Goal: Task Accomplishment & Management: Complete application form

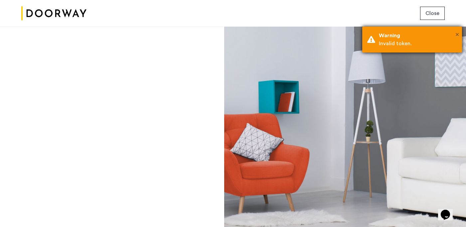
click at [457, 36] on span "×" at bounding box center [457, 34] width 4 height 7
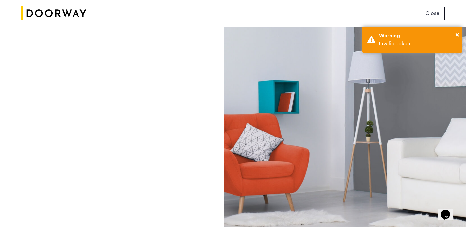
click at [436, 13] on span "Close" at bounding box center [433, 13] width 14 height 8
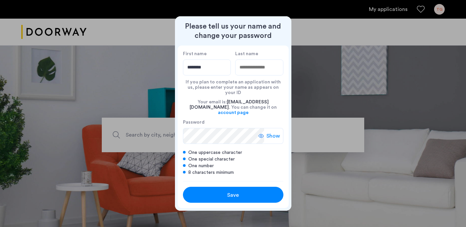
type input "********"
type input "*****"
click at [225, 191] on div "Save" at bounding box center [233, 195] width 64 height 8
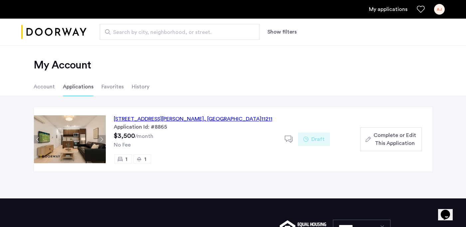
click at [383, 137] on span "Complete or Edit This Application" at bounding box center [395, 139] width 43 height 16
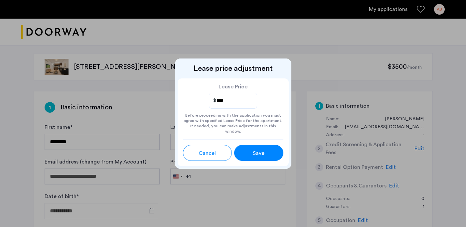
click at [261, 151] on span "Save" at bounding box center [259, 153] width 12 height 8
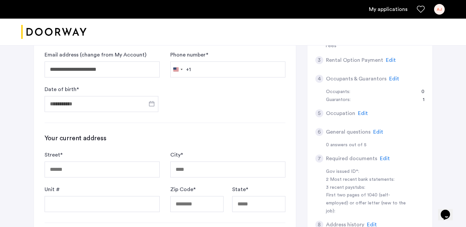
scroll to position [108, 0]
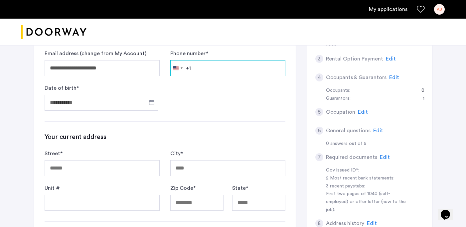
click at [211, 76] on form "**********" at bounding box center [165, 63] width 241 height 96
type input "**********"
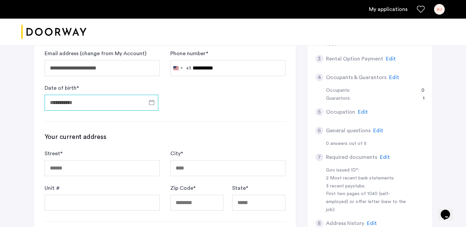
click at [93, 104] on input "Date of birth *" at bounding box center [102, 103] width 114 height 16
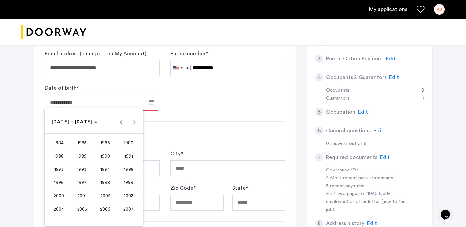
click at [196, 113] on div at bounding box center [233, 113] width 466 height 227
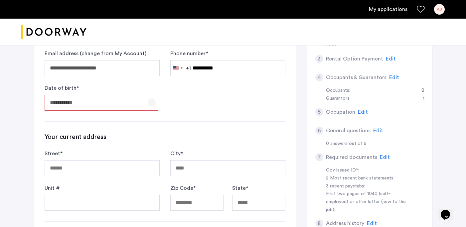
click at [150, 104] on span "Open calendar" at bounding box center [152, 102] width 16 height 16
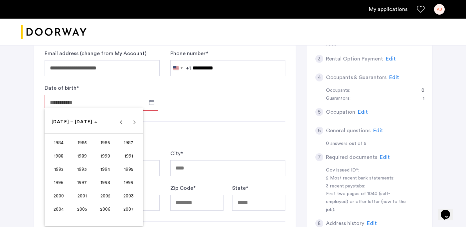
click at [61, 164] on span "1992" at bounding box center [58, 169] width 21 height 12
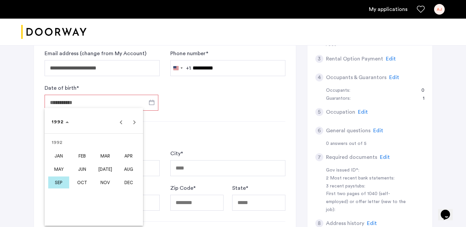
click at [56, 182] on span "SEP" at bounding box center [58, 183] width 21 height 12
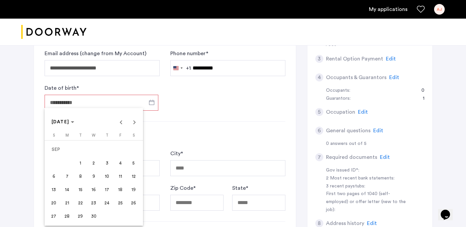
click at [57, 198] on span "20" at bounding box center [54, 203] width 12 height 12
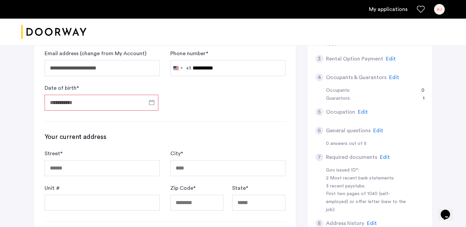
type input "**********"
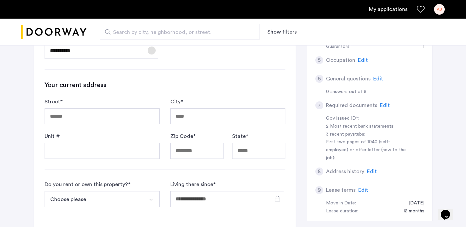
scroll to position [170, 0]
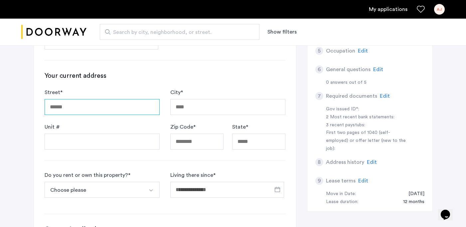
click at [85, 108] on input "Street *" at bounding box center [102, 107] width 115 height 16
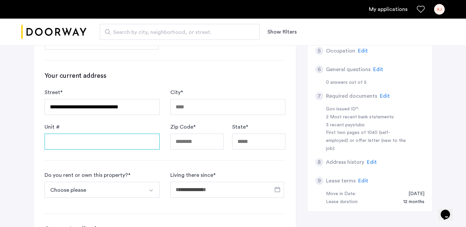
type input "**********"
type input "********"
type input "*****"
type input "**"
type input "****"
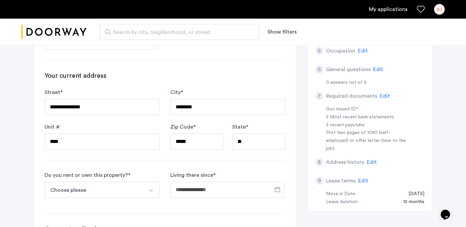
click at [30, 158] on div "**********" at bounding box center [233, 118] width 419 height 490
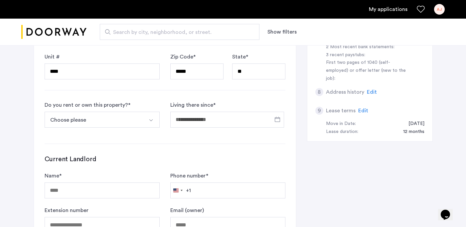
scroll to position [250, 0]
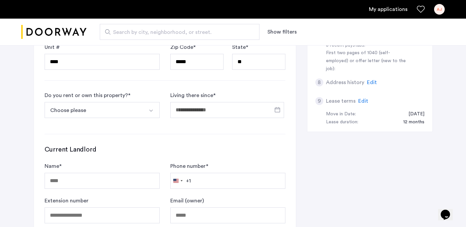
click at [126, 110] on button "Choose please" at bounding box center [94, 110] width 99 height 16
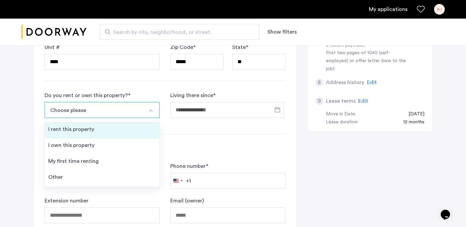
click at [109, 129] on li "I rent this property" at bounding box center [102, 131] width 114 height 16
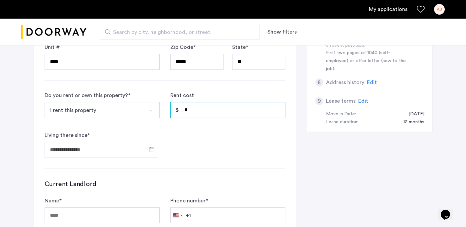
click at [221, 114] on input "*" at bounding box center [227, 110] width 115 height 16
type input "*****"
click at [209, 169] on div "**********" at bounding box center [165, 60] width 262 height 437
click at [152, 148] on span "Open calendar" at bounding box center [152, 150] width 16 height 16
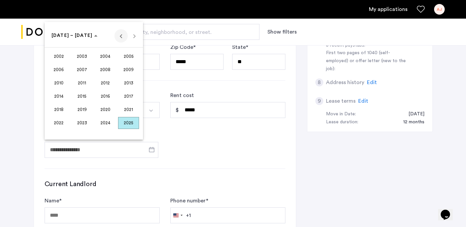
click at [120, 37] on span "Previous 24 years" at bounding box center [120, 35] width 13 height 13
click at [137, 38] on span "Next 24 years" at bounding box center [134, 35] width 13 height 13
click at [131, 124] on span "2025" at bounding box center [128, 123] width 21 height 12
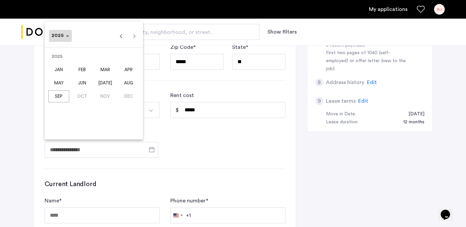
click at [54, 40] on span "Choose date" at bounding box center [60, 36] width 23 height 16
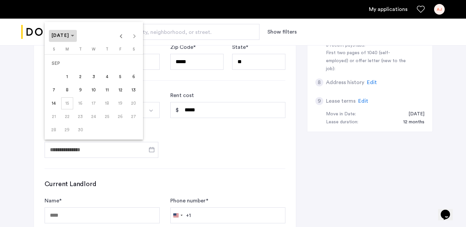
click at [68, 39] on span "Choose month and year" at bounding box center [63, 36] width 28 height 16
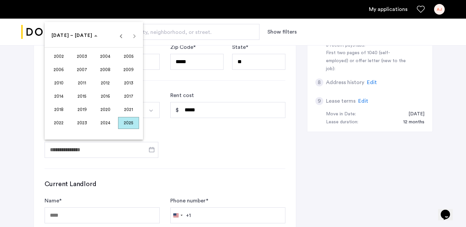
click at [105, 123] on span "2024" at bounding box center [105, 123] width 21 height 12
click at [124, 85] on span "AUG" at bounding box center [128, 83] width 21 height 12
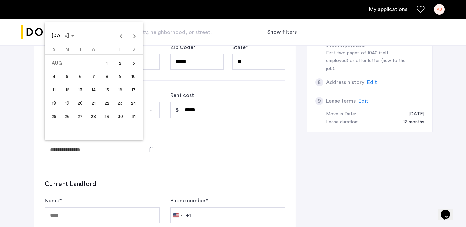
click at [111, 65] on span "1" at bounding box center [107, 64] width 12 height 12
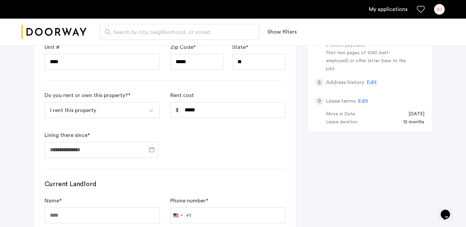
type input "**********"
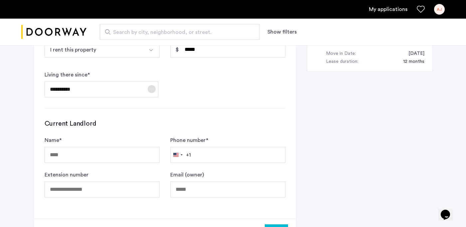
scroll to position [347, 0]
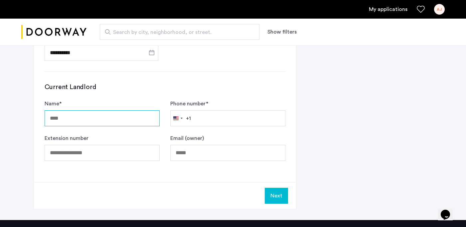
click at [120, 118] on input "Name *" at bounding box center [102, 118] width 115 height 16
type input "**********"
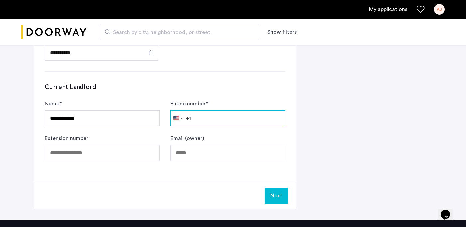
click at [234, 120] on input "Phone number *" at bounding box center [227, 118] width 115 height 16
type input "**********"
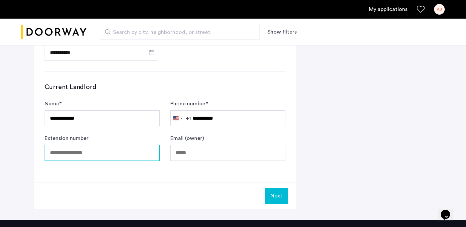
click at [119, 153] on input "Extension number" at bounding box center [102, 153] width 115 height 16
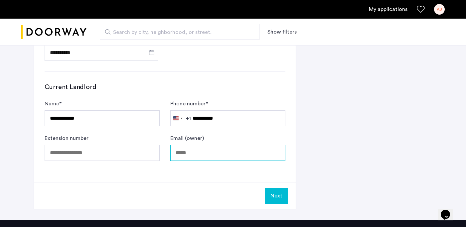
click at [214, 153] on input "Email (owner)" at bounding box center [227, 153] width 115 height 16
click at [197, 151] on input "Email (owner)" at bounding box center [227, 153] width 115 height 16
click at [275, 193] on button "Next" at bounding box center [276, 196] width 23 height 16
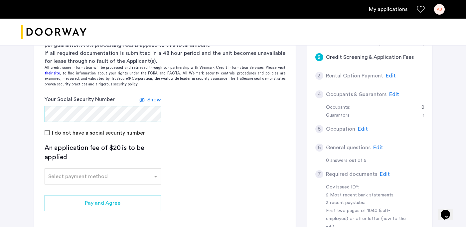
scroll to position [175, 0]
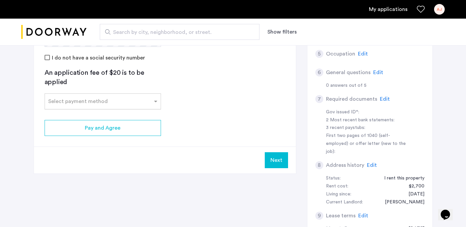
click at [92, 101] on input "text" at bounding box center [96, 100] width 96 height 5
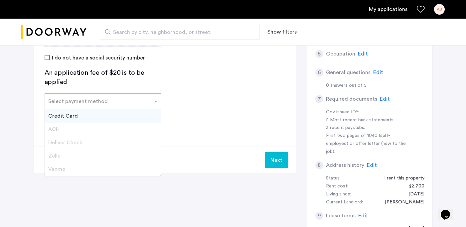
click at [87, 117] on div "Credit Card" at bounding box center [103, 115] width 116 height 13
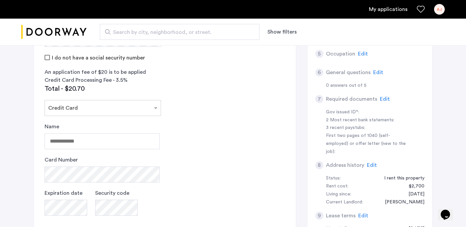
click at [187, 137] on app-credit-screening "2 Credit Screening & Application Fees Application Fees Please submit your appli…" at bounding box center [165, 105] width 262 height 377
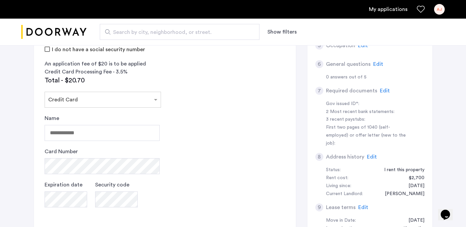
scroll to position [184, 0]
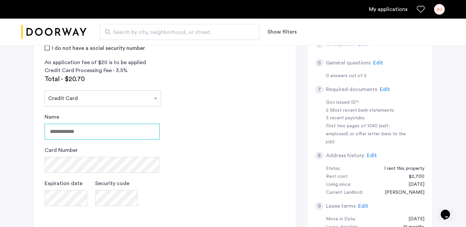
click at [61, 133] on input "Name" at bounding box center [102, 132] width 115 height 16
type input "**********"
click at [201, 167] on app-credit-screening "2 Credit Screening & Application Fees Application Fees Please submit your appli…" at bounding box center [165, 95] width 262 height 377
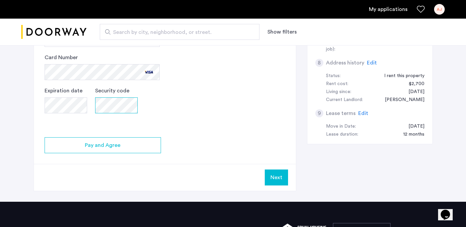
scroll to position [290, 0]
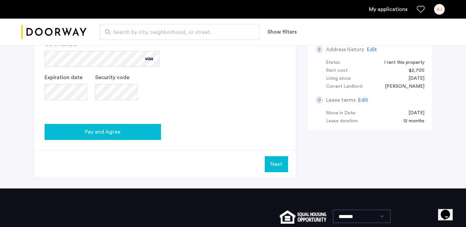
click at [135, 138] on button "Pay and Agree" at bounding box center [103, 132] width 116 height 16
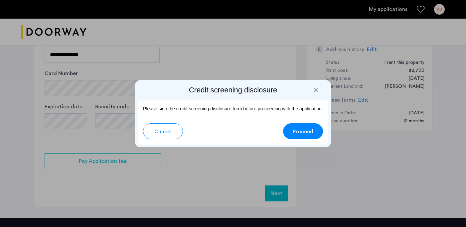
click at [298, 131] on span "Proceed" at bounding box center [303, 132] width 21 height 8
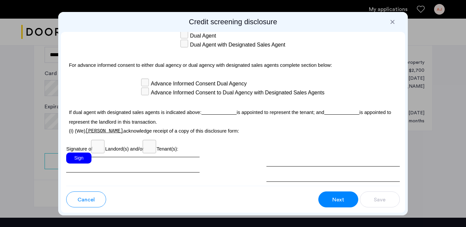
scroll to position [1951, 0]
click at [76, 163] on div "Sign" at bounding box center [78, 157] width 25 height 11
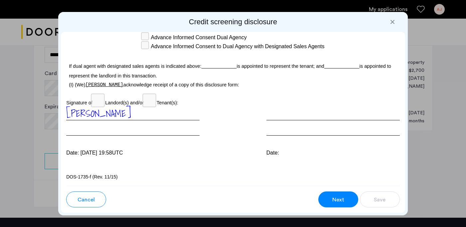
scroll to position [2016, 0]
click at [295, 155] on div "Date:" at bounding box center [332, 153] width 133 height 8
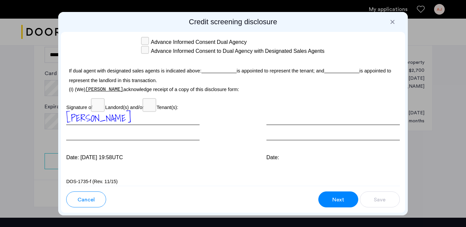
scroll to position [1992, 0]
click at [267, 140] on div at bounding box center [332, 125] width 133 height 29
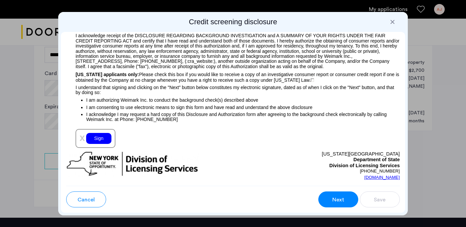
scroll to position [730, 0]
click at [100, 144] on div "Sign" at bounding box center [98, 138] width 25 height 11
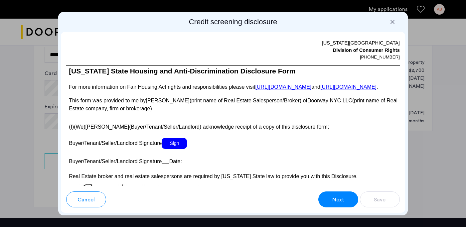
scroll to position [1214, 0]
click at [181, 149] on span "Sign" at bounding box center [174, 143] width 25 height 11
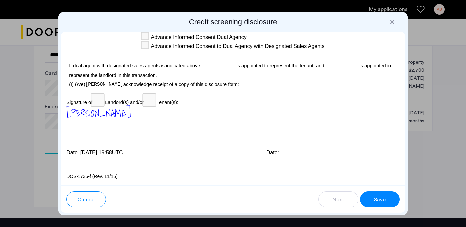
scroll to position [2031, 0]
click at [382, 197] on span "Save" at bounding box center [380, 200] width 12 height 8
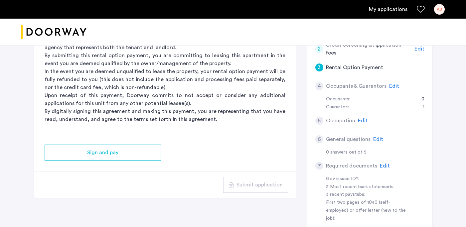
scroll to position [107, 0]
click at [390, 88] on span "Edit" at bounding box center [394, 86] width 10 height 5
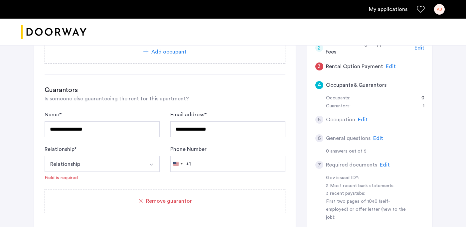
scroll to position [108, 0]
click at [215, 132] on input "**********" at bounding box center [227, 130] width 115 height 16
type input "**********"
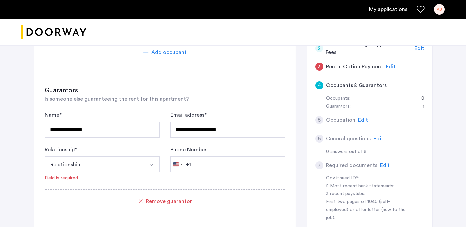
click at [86, 160] on button "Relationship" at bounding box center [94, 164] width 99 height 16
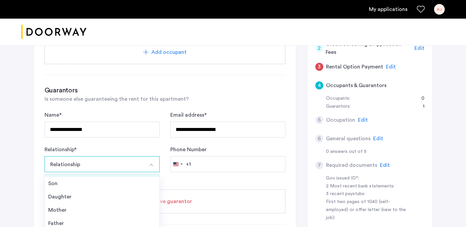
scroll to position [23, 0]
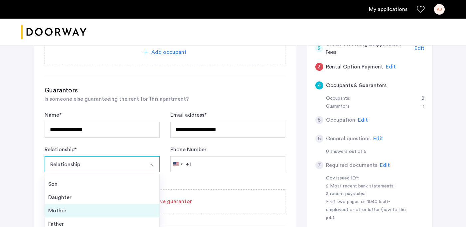
click at [70, 213] on div "Mother" at bounding box center [102, 211] width 108 height 8
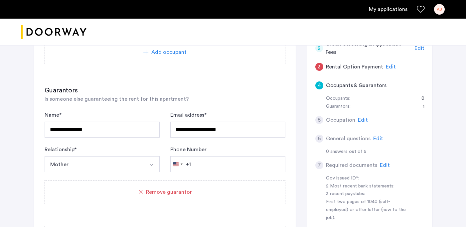
click at [143, 141] on form "**********" at bounding box center [165, 141] width 241 height 61
click at [205, 162] on input "Phone Number" at bounding box center [227, 164] width 115 height 16
type input "**********"
click at [25, 179] on div "**********" at bounding box center [233, 133] width 419 height 399
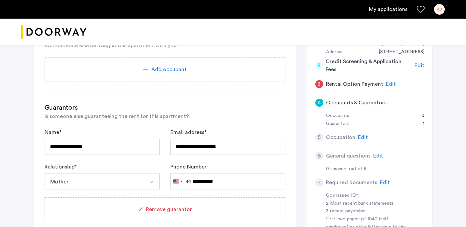
scroll to position [91, 0]
click at [84, 147] on input "**********" at bounding box center [102, 147] width 115 height 16
type input "**********"
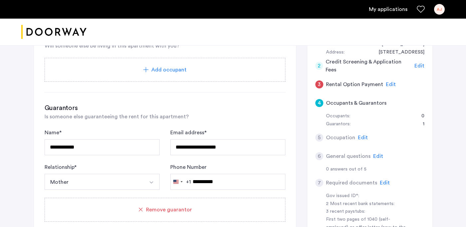
click at [18, 193] on div "**********" at bounding box center [233, 151] width 466 height 399
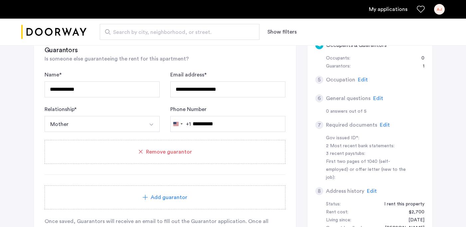
scroll to position [147, 0]
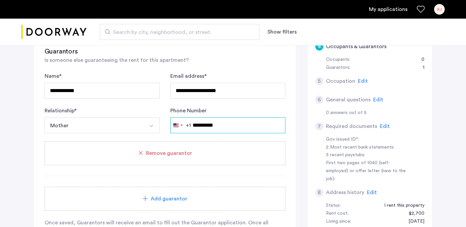
click at [208, 125] on input "**********" at bounding box center [227, 125] width 115 height 16
type input "**********"
click at [26, 159] on div "**********" at bounding box center [233, 94] width 419 height 399
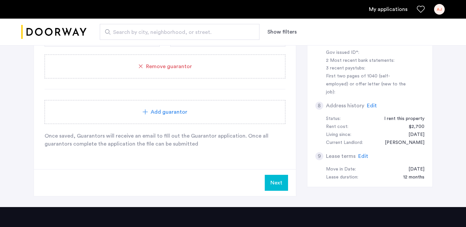
scroll to position [234, 0]
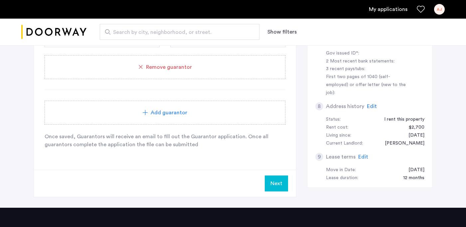
click at [279, 183] on button "Next" at bounding box center [276, 184] width 23 height 16
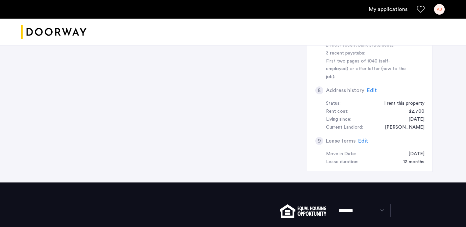
scroll to position [0, 0]
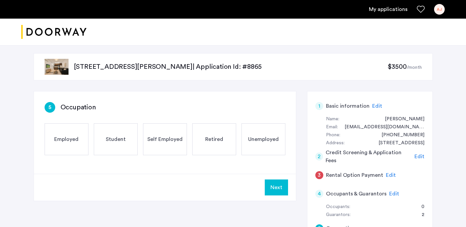
click at [101, 136] on div "Student" at bounding box center [116, 139] width 44 height 32
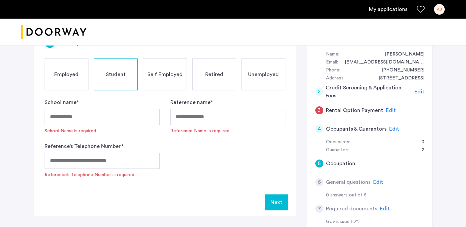
scroll to position [66, 0]
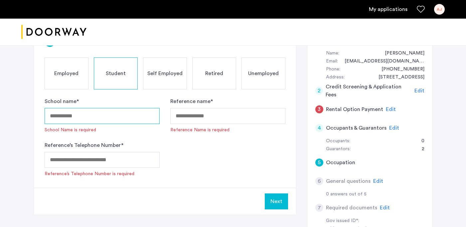
click at [103, 113] on input "School name *" at bounding box center [102, 116] width 115 height 16
type input "*"
type input "**********"
click at [202, 124] on div "Reference name * Reference Name is required" at bounding box center [227, 115] width 115 height 36
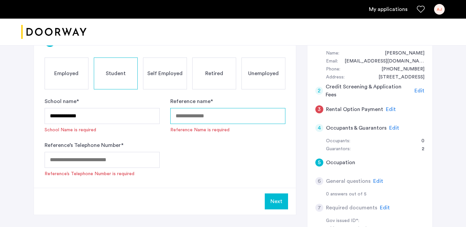
click at [210, 117] on input "Reference name *" at bounding box center [227, 116] width 115 height 16
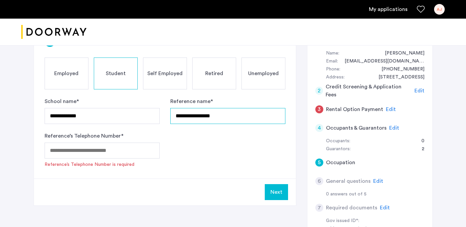
type input "**********"
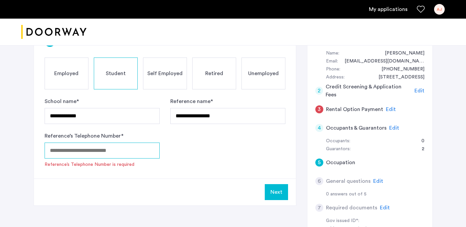
click at [129, 152] on input "Reference’s Telephone Number *" at bounding box center [102, 151] width 115 height 16
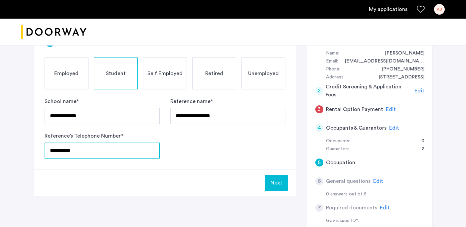
type input "**********"
click at [273, 186] on button "Next" at bounding box center [276, 183] width 23 height 16
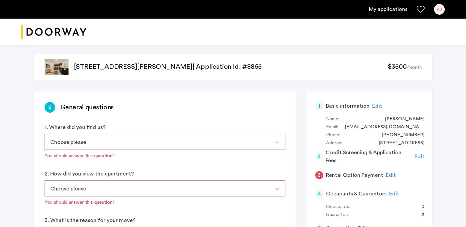
scroll to position [31, 0]
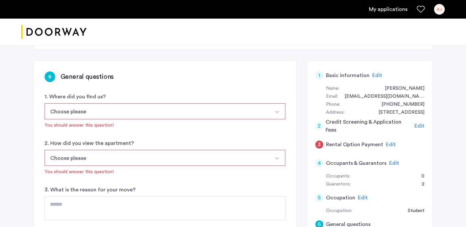
click at [105, 109] on button "Choose please" at bounding box center [157, 111] width 225 height 16
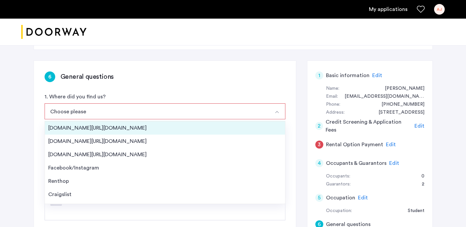
click at [96, 131] on div "[DOMAIN_NAME][URL][DOMAIN_NAME]" at bounding box center [165, 128] width 234 height 8
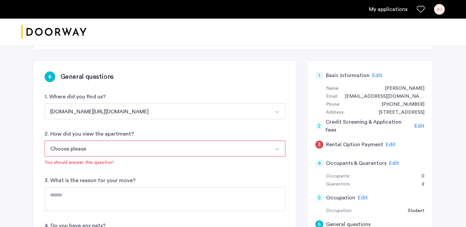
click at [97, 151] on button "Choose please" at bounding box center [157, 149] width 225 height 16
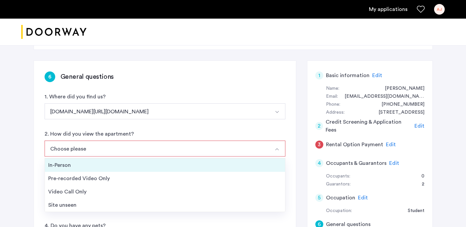
click at [86, 167] on div "In-Person" at bounding box center [165, 165] width 234 height 8
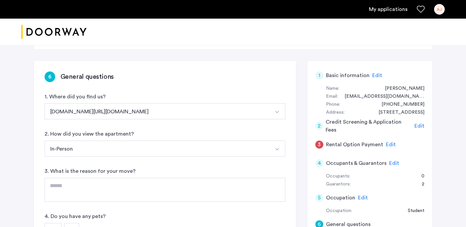
click at [14, 165] on div "366 Leonard Street, Unit 2C, Brooklyn, NY 11211 | Application Id: #8865 $3500 /…" at bounding box center [233, 211] width 466 height 398
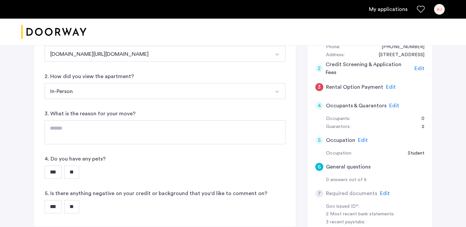
scroll to position [101, 0]
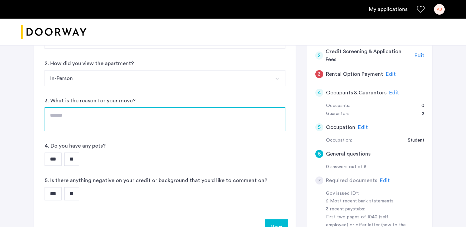
click at [85, 112] on textarea at bounding box center [165, 119] width 241 height 24
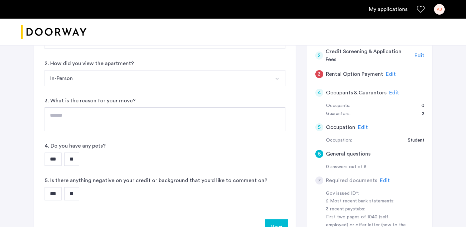
click at [25, 134] on div "366 Leonard Street, Unit 2C, Brooklyn, NY 11211 | Application Id: #8865 $3500 /…" at bounding box center [233, 140] width 419 height 398
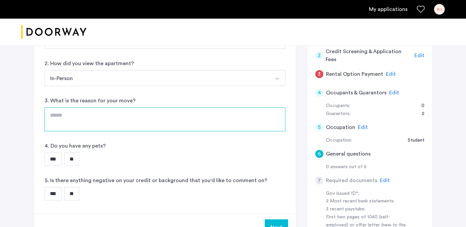
click at [80, 114] on textarea at bounding box center [165, 119] width 241 height 24
click at [64, 113] on textarea "**********" at bounding box center [165, 119] width 241 height 24
click at [55, 118] on textarea "**********" at bounding box center [165, 119] width 241 height 24
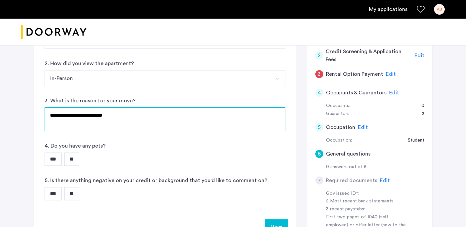
click at [55, 118] on textarea "**********" at bounding box center [165, 119] width 241 height 24
type textarea "**********"
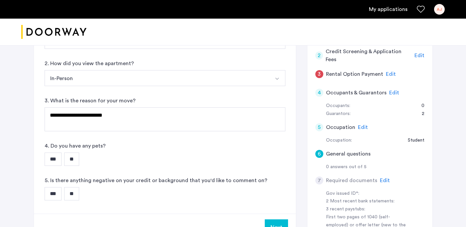
click at [65, 151] on div "4. Do you have any pets? *** **" at bounding box center [165, 154] width 241 height 24
click at [75, 154] on input "**" at bounding box center [71, 159] width 15 height 13
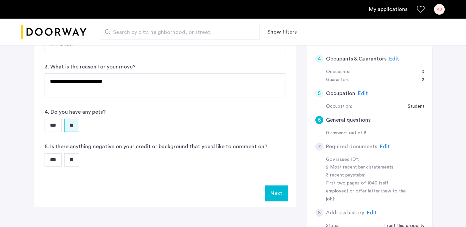
scroll to position [135, 0]
click at [71, 163] on input "**" at bounding box center [71, 159] width 15 height 13
click at [272, 192] on button "Next" at bounding box center [276, 193] width 23 height 16
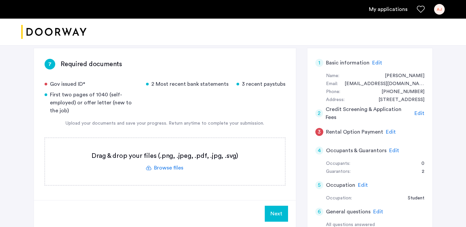
scroll to position [43, 0]
click at [176, 169] on label at bounding box center [165, 162] width 240 height 47
click at [0, 0] on input "file" at bounding box center [0, 0] width 0 height 0
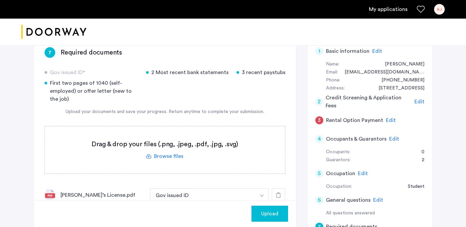
scroll to position [51, 0]
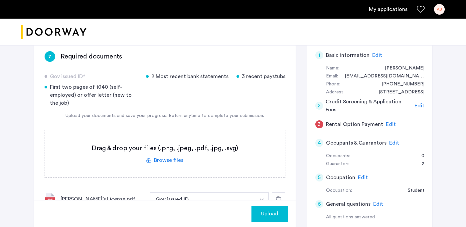
click at [167, 161] on label at bounding box center [165, 153] width 240 height 47
click at [0, 0] on input "file" at bounding box center [0, 0] width 0 height 0
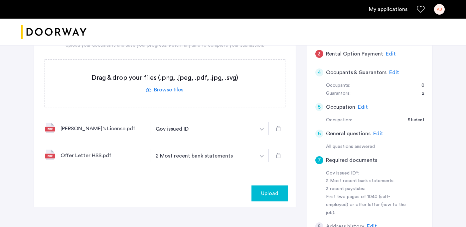
scroll to position [123, 0]
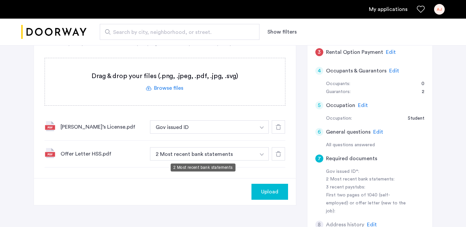
click at [222, 154] on button "2 Most recent bank statements" at bounding box center [203, 153] width 106 height 13
click at [243, 157] on button "2 Most recent bank statements" at bounding box center [203, 153] width 106 height 13
click at [188, 154] on button "2 Most recent bank statements" at bounding box center [203, 153] width 106 height 13
click at [258, 154] on button "button" at bounding box center [262, 153] width 14 height 13
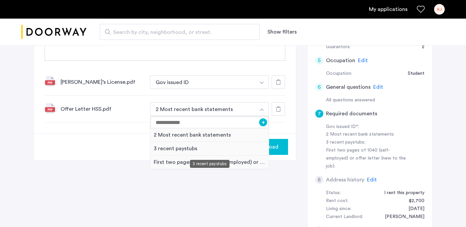
scroll to position [169, 0]
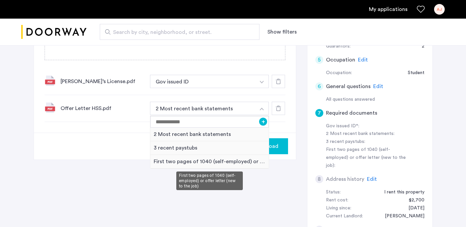
click at [181, 162] on div "First two pages of 1040 (self-employed) or offer letter (new to the job)" at bounding box center [209, 162] width 119 height 14
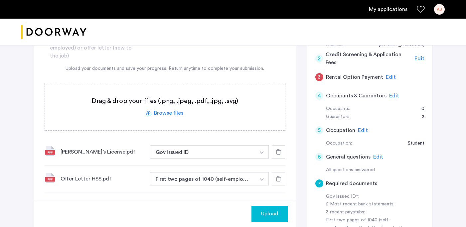
scroll to position [99, 0]
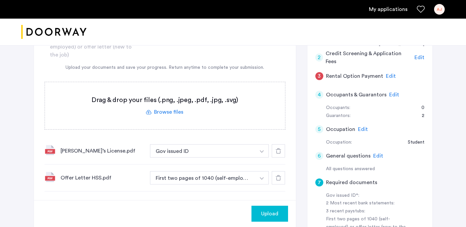
click at [169, 114] on label at bounding box center [165, 105] width 240 height 47
click at [0, 0] on input "file" at bounding box center [0, 0] width 0 height 0
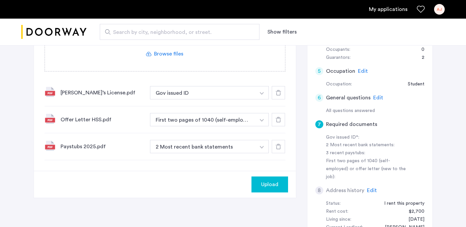
scroll to position [158, 0]
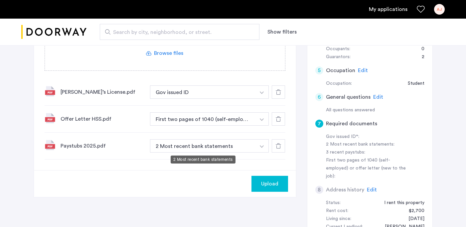
click at [215, 151] on button "2 Most recent bank statements" at bounding box center [203, 145] width 106 height 13
click at [261, 147] on img "button" at bounding box center [262, 146] width 4 height 3
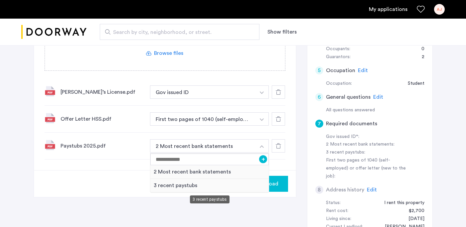
click at [208, 187] on div "3 recent paystubs" at bounding box center [209, 186] width 119 height 14
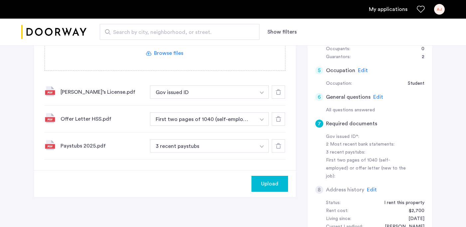
click at [198, 183] on div "Upload" at bounding box center [165, 183] width 262 height 27
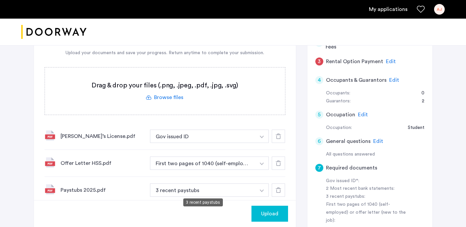
scroll to position [114, 0]
click at [164, 93] on label at bounding box center [165, 90] width 240 height 47
click at [0, 0] on input "file" at bounding box center [0, 0] width 0 height 0
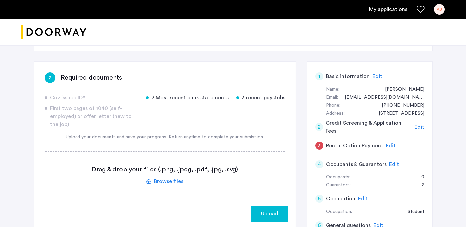
scroll to position [84, 0]
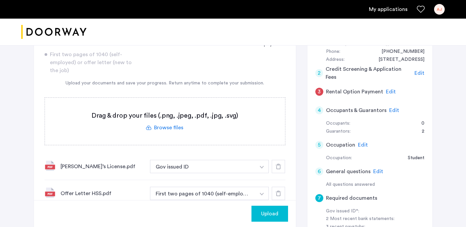
click at [393, 110] on span "Edit" at bounding box center [394, 110] width 10 height 5
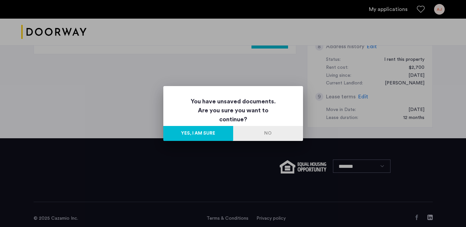
scroll to position [0, 0]
click at [248, 135] on button "No" at bounding box center [268, 133] width 70 height 15
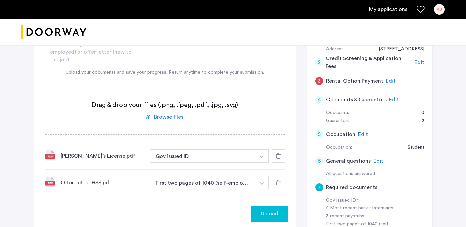
scroll to position [96, 0]
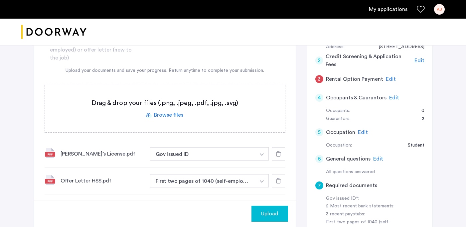
click at [168, 109] on label at bounding box center [165, 108] width 240 height 47
click at [0, 0] on input "file" at bounding box center [0, 0] width 0 height 0
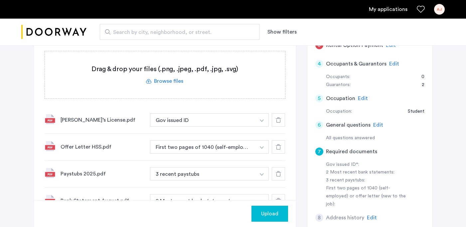
scroll to position [129, 0]
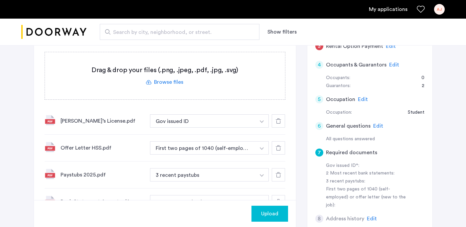
click at [178, 83] on label at bounding box center [165, 75] width 240 height 47
click at [0, 0] on input "file" at bounding box center [0, 0] width 0 height 0
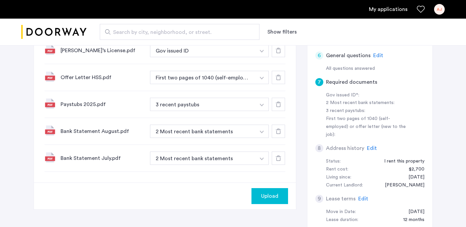
scroll to position [207, 0]
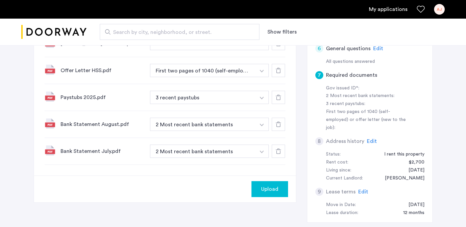
click at [271, 188] on span "Upload" at bounding box center [269, 189] width 17 height 8
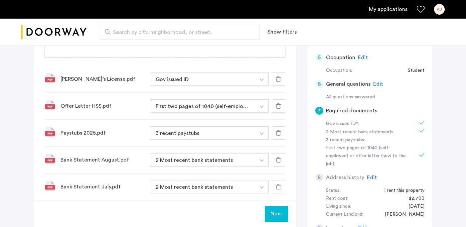
click at [366, 141] on div "3 recent paystubs:" at bounding box center [368, 140] width 84 height 8
click at [178, 132] on button "3 recent paystubs" at bounding box center [203, 132] width 106 height 13
click at [211, 135] on button "3 recent paystubs" at bounding box center [203, 132] width 106 height 13
click at [263, 135] on img "button" at bounding box center [262, 133] width 4 height 3
click at [129, 131] on div "Paystubs 2025.pdf" at bounding box center [103, 133] width 84 height 8
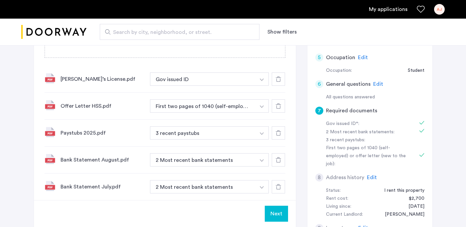
scroll to position [213, 0]
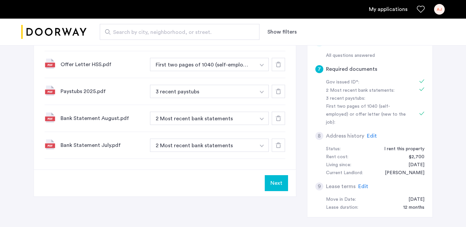
click at [281, 185] on button "Next" at bounding box center [276, 183] width 23 height 16
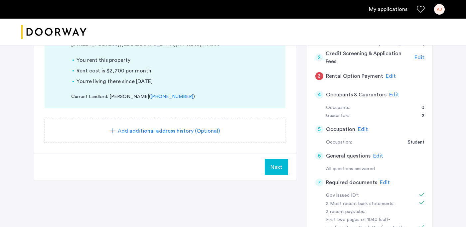
scroll to position [99, 0]
click at [281, 171] on span "Next" at bounding box center [276, 168] width 12 height 8
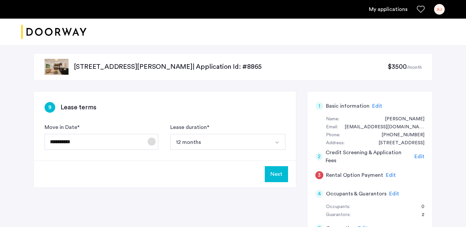
click at [154, 143] on span "Open calendar" at bounding box center [152, 142] width 16 height 16
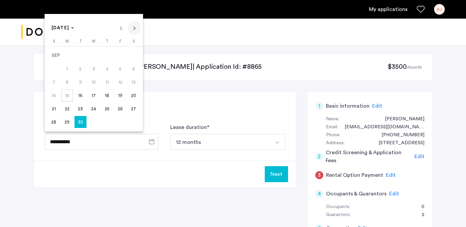
click at [133, 33] on span "Next month" at bounding box center [134, 27] width 13 height 13
click at [123, 29] on span "Previous month" at bounding box center [120, 27] width 13 height 13
click at [137, 28] on span "Next month" at bounding box center [134, 27] width 13 height 13
click at [94, 55] on span "1" at bounding box center [94, 56] width 12 height 12
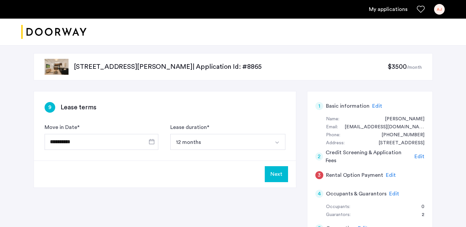
type input "**********"
click at [152, 179] on div "Next" at bounding box center [165, 174] width 262 height 27
click at [278, 176] on button "Next" at bounding box center [276, 174] width 23 height 16
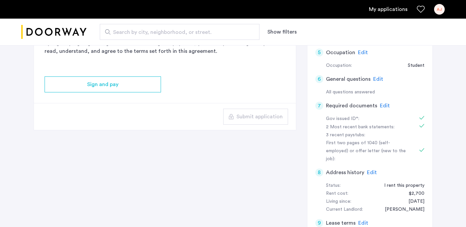
scroll to position [164, 0]
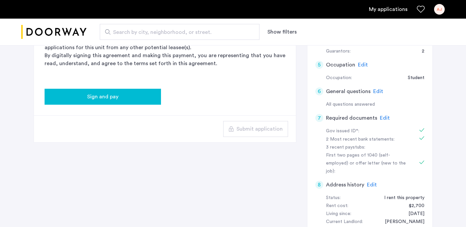
click at [141, 94] on div "Sign and pay" at bounding box center [103, 97] width 106 height 8
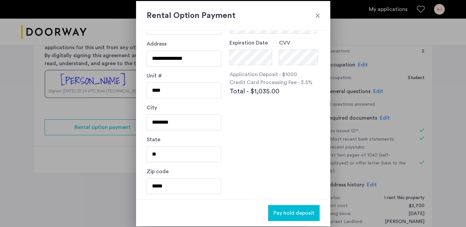
scroll to position [0, 0]
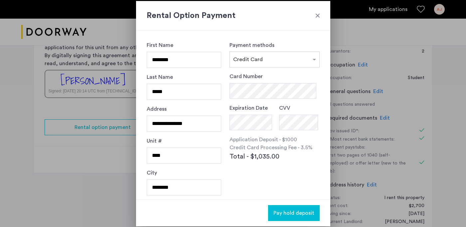
click at [316, 14] on div at bounding box center [317, 15] width 7 height 7
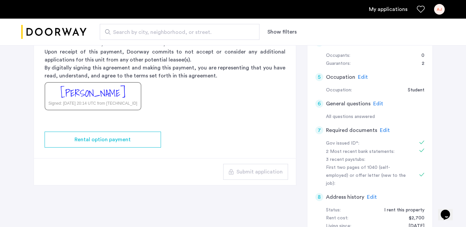
scroll to position [159, 0]
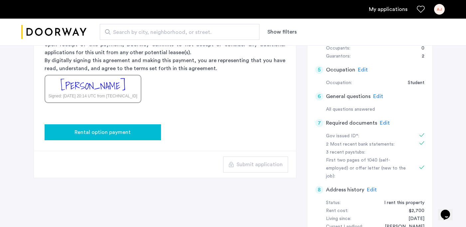
click at [133, 137] on button "Rental option payment" at bounding box center [103, 132] width 116 height 16
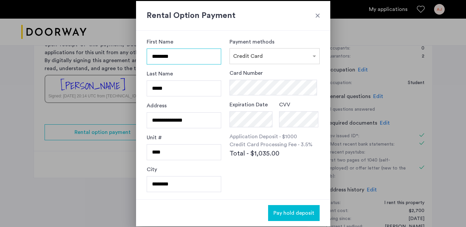
scroll to position [0, 0]
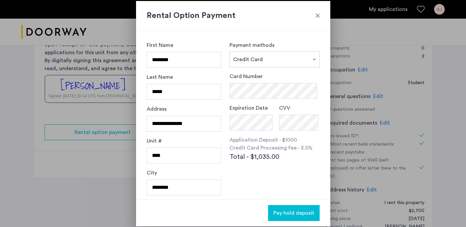
click at [317, 16] on div at bounding box center [317, 15] width 7 height 7
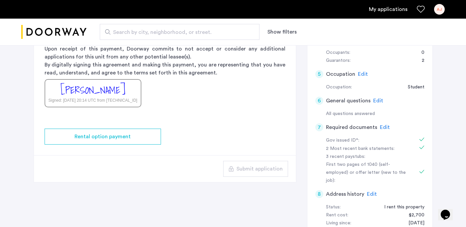
scroll to position [155, 0]
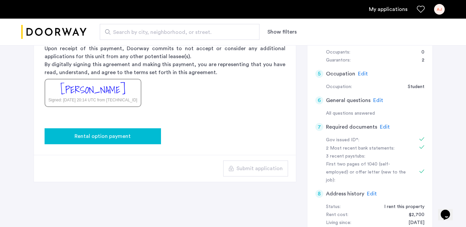
click at [104, 134] on span "Rental option payment" at bounding box center [103, 136] width 56 height 8
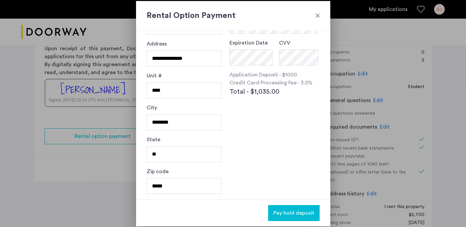
scroll to position [0, 0]
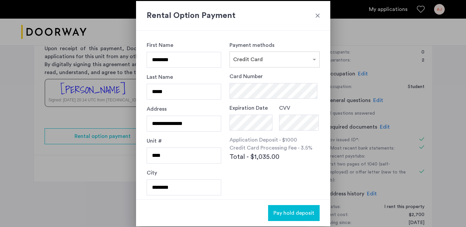
click at [316, 16] on div at bounding box center [317, 15] width 7 height 7
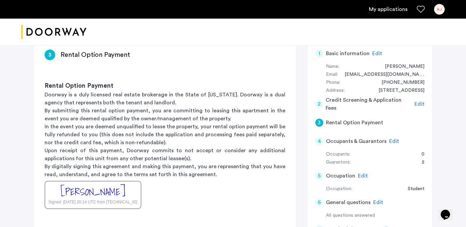
scroll to position [61, 0]
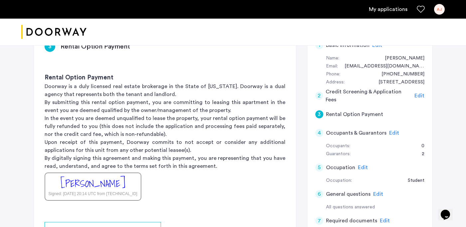
click at [393, 134] on span "Edit" at bounding box center [394, 132] width 10 height 5
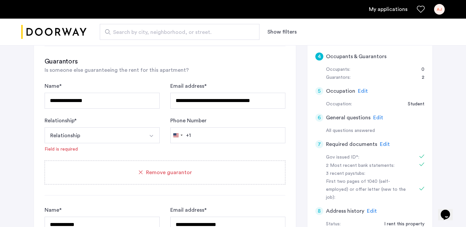
scroll to position [138, 0]
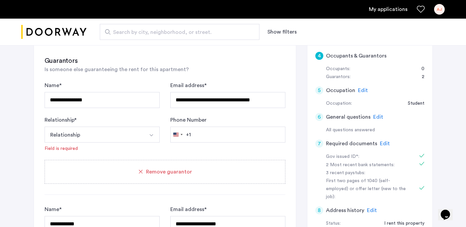
click at [158, 169] on span "Remove guarantor" at bounding box center [169, 172] width 46 height 8
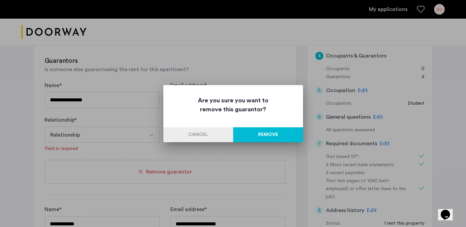
click at [261, 136] on button "Remove" at bounding box center [268, 134] width 70 height 15
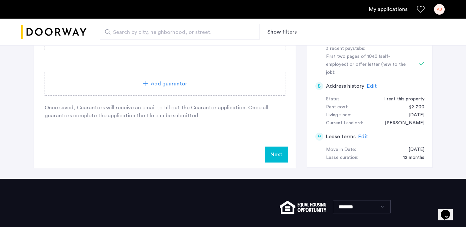
scroll to position [261, 0]
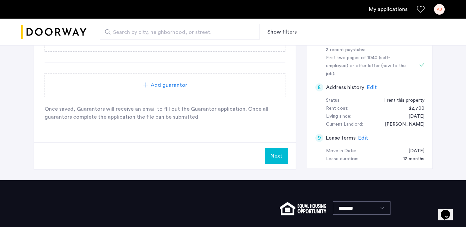
click at [274, 159] on button "Next" at bounding box center [276, 156] width 23 height 16
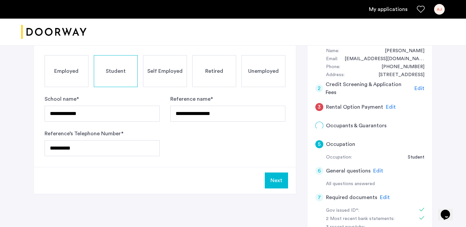
scroll to position [67, 0]
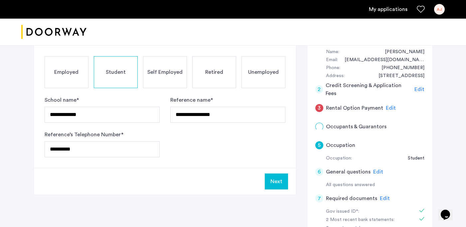
click at [276, 181] on button "Next" at bounding box center [276, 182] width 23 height 16
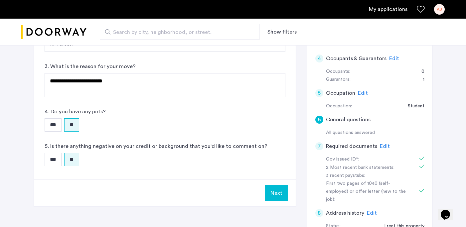
scroll to position [146, 0]
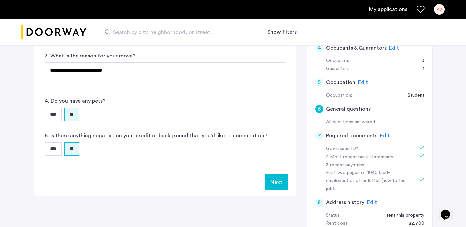
click at [276, 184] on button "Next" at bounding box center [276, 183] width 23 height 16
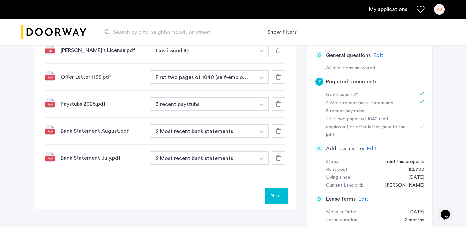
scroll to position [194, 0]
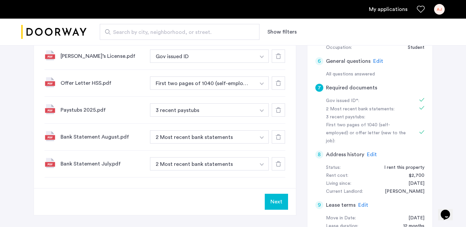
click at [278, 204] on button "Next" at bounding box center [276, 202] width 23 height 16
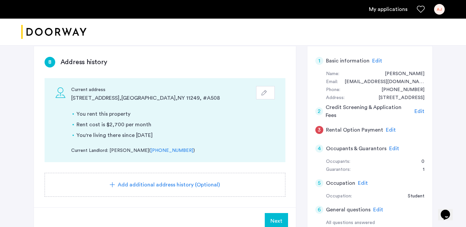
scroll to position [46, 0]
click at [275, 221] on span "Next" at bounding box center [276, 221] width 12 height 8
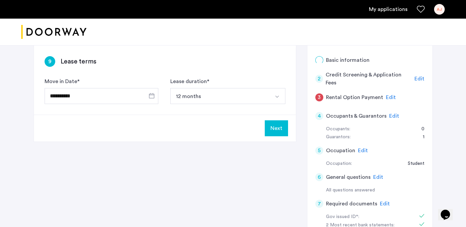
scroll to position [0, 0]
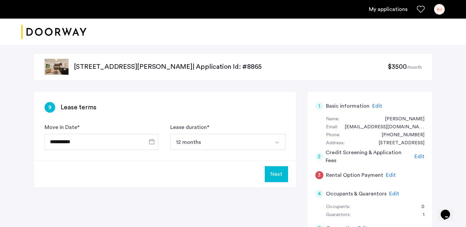
click at [274, 174] on button "Next" at bounding box center [276, 174] width 23 height 16
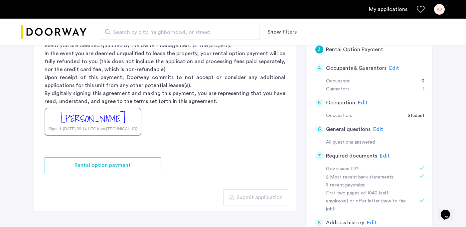
scroll to position [125, 0]
click at [122, 125] on div "[PERSON_NAME]" at bounding box center [93, 119] width 65 height 14
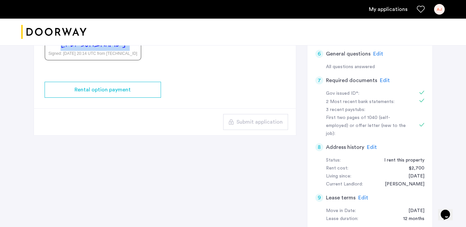
scroll to position [80, 0]
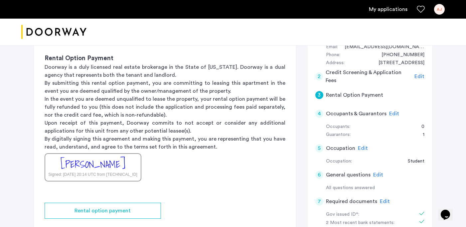
click at [267, 174] on div "Rental Option Payment Doorway is a duly licensed real estate brokerage in the S…" at bounding box center [165, 117] width 262 height 149
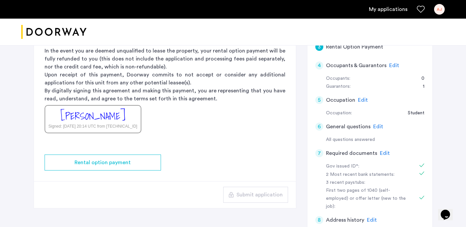
scroll to position [134, 0]
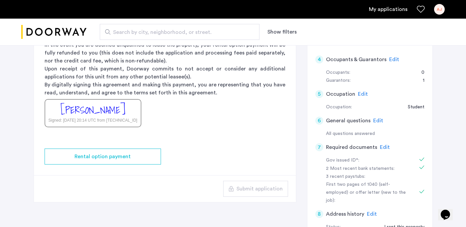
click at [119, 107] on div "[PERSON_NAME]" at bounding box center [93, 110] width 65 height 14
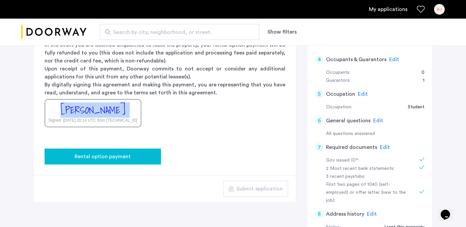
click at [136, 158] on div "Rental option payment" at bounding box center [103, 157] width 106 height 8
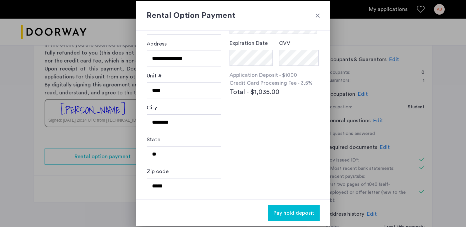
scroll to position [0, 0]
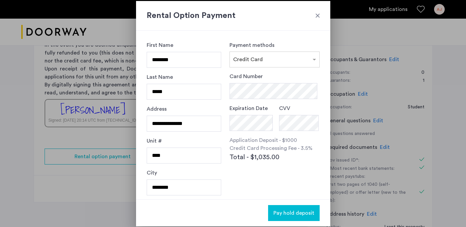
click at [316, 15] on div at bounding box center [317, 15] width 7 height 7
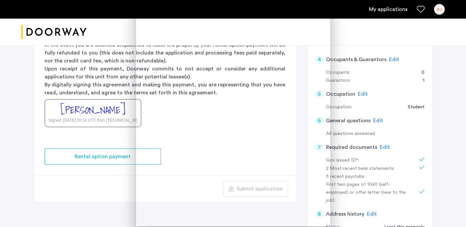
scroll to position [134, 0]
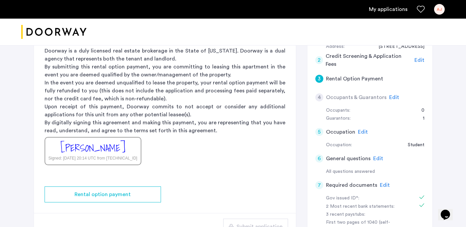
scroll to position [107, 0]
